Goal: Entertainment & Leisure: Consume media (video, audio)

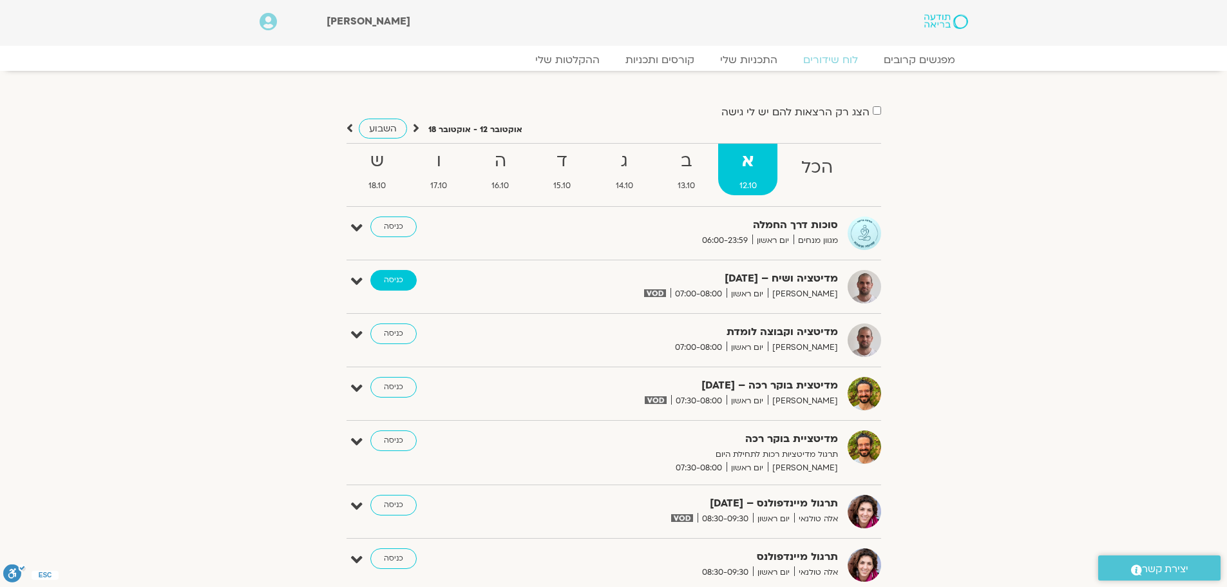
click at [381, 278] on link "כניסה" at bounding box center [393, 280] width 46 height 21
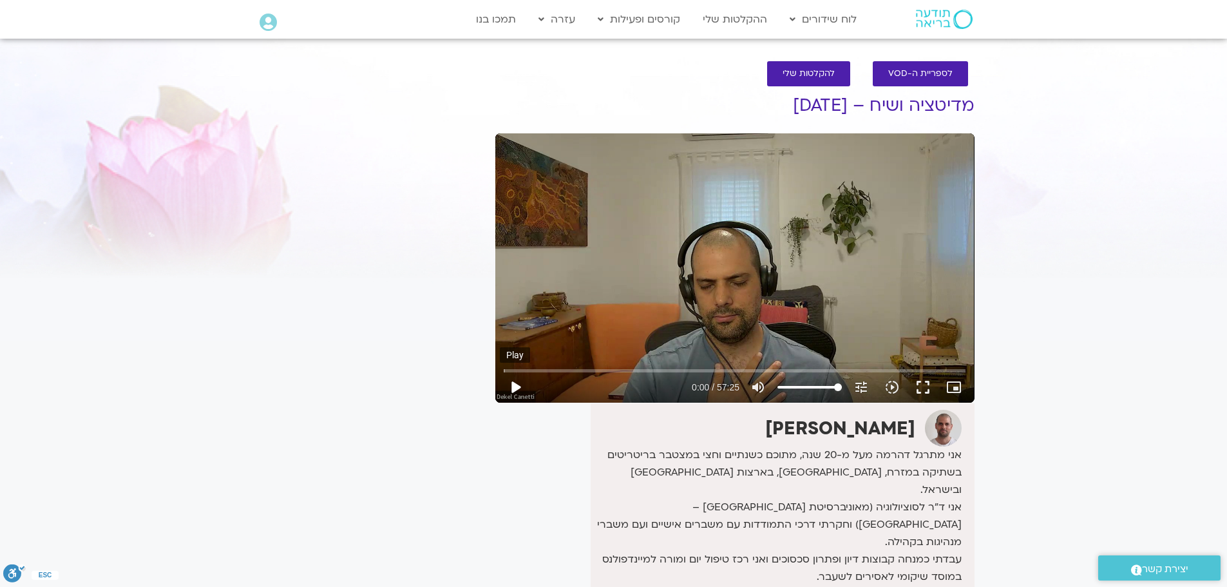
click at [511, 384] on button "play_arrow" at bounding box center [515, 387] width 31 height 31
type input "6.743178"
